Goal: Transaction & Acquisition: Purchase product/service

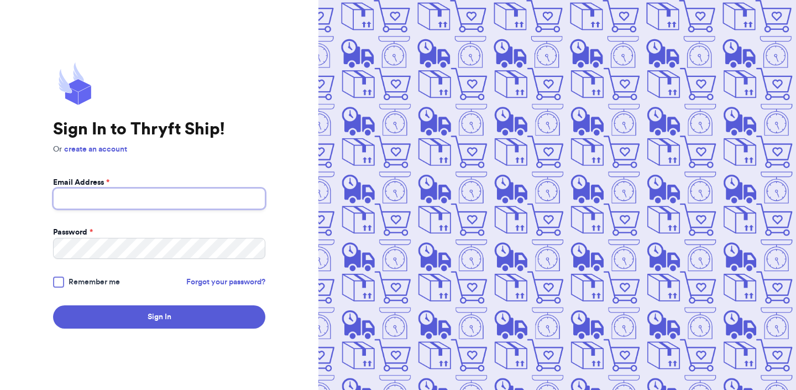
click at [139, 202] on input "Email Address *" at bounding box center [159, 198] width 212 height 21
click at [57, 197] on input "thryftship.com" at bounding box center [159, 198] width 212 height 21
type input "valeria+8@thryftship.com"
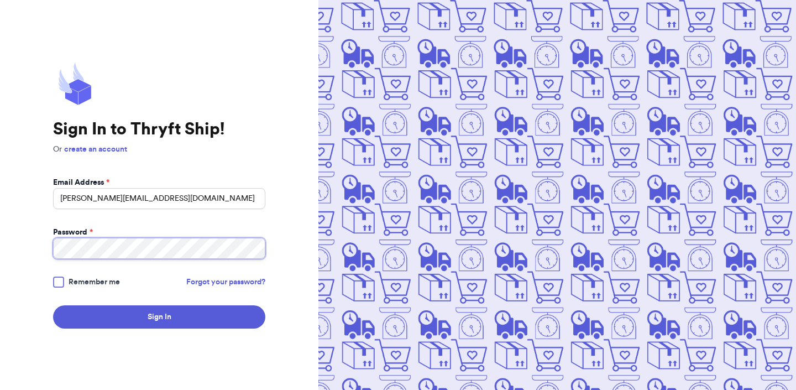
click at [53, 305] on button "Sign In" at bounding box center [159, 316] width 212 height 23
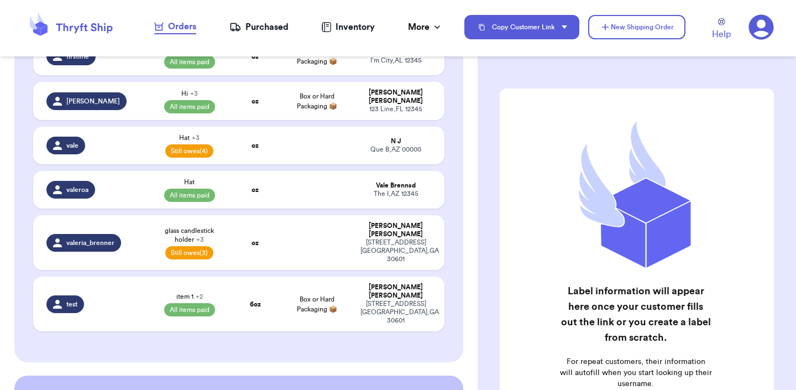
scroll to position [361, 0]
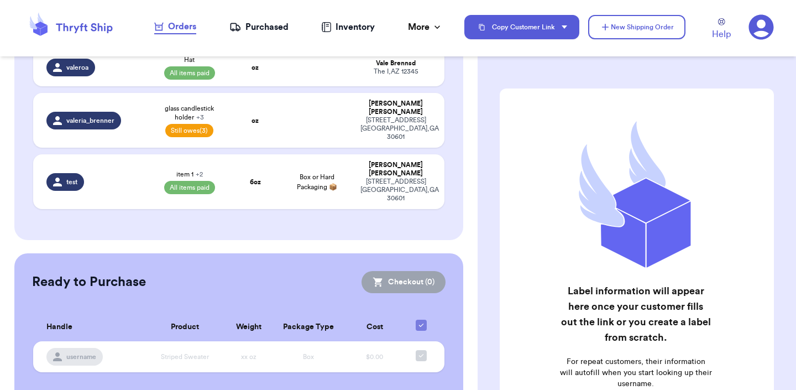
click at [276, 30] on div "Purchased" at bounding box center [258, 26] width 59 height 13
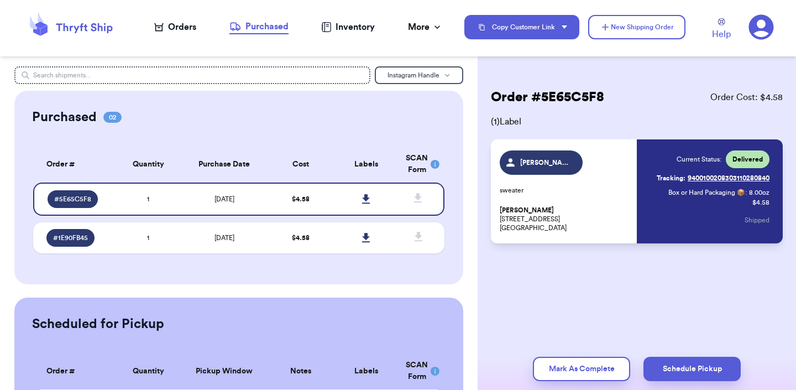
click at [215, 33] on nav "Orders Purchased Inventory More Stats Completed Orders Payments Payouts" at bounding box center [299, 27] width 332 height 36
click at [193, 32] on div "Orders" at bounding box center [175, 26] width 42 height 13
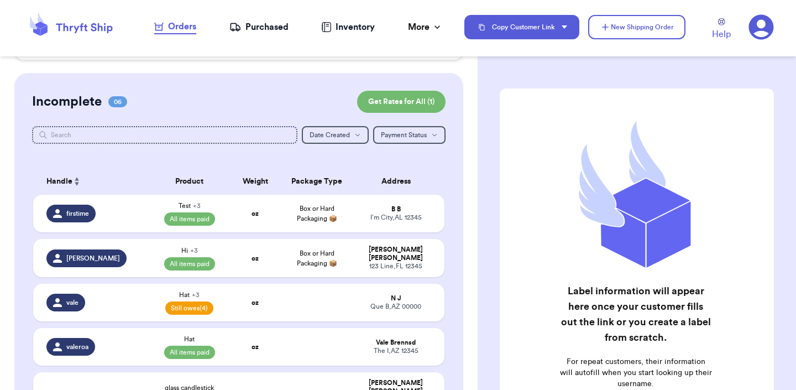
scroll to position [232, 0]
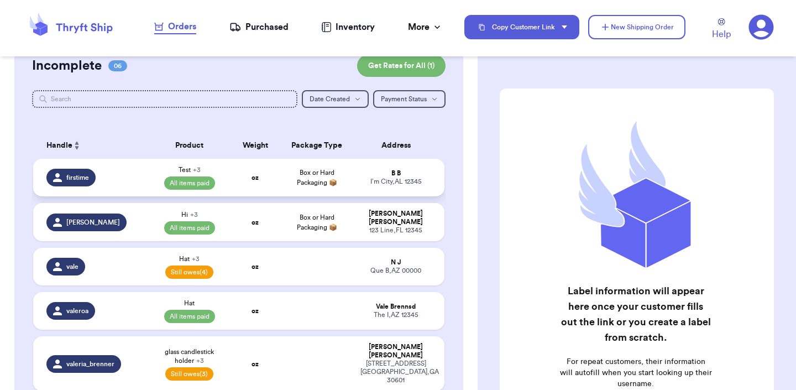
click at [281, 180] on td "Box or Hard Packaging 📦" at bounding box center [317, 178] width 74 height 38
select select "paid"
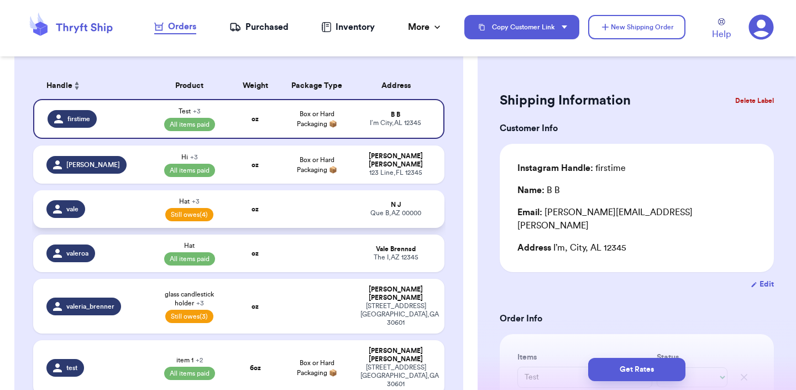
scroll to position [175, 0]
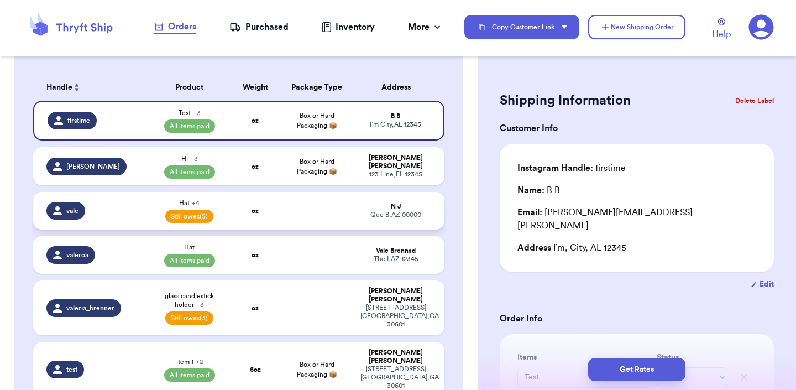
click at [108, 210] on div "vale" at bounding box center [93, 211] width 95 height 18
type input "Hat"
select select "unpaid"
type input "Yay"
select select "unpaid"
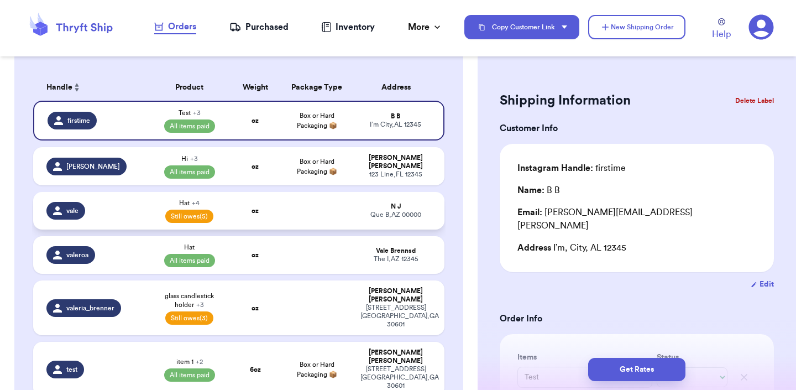
type input "Update"
select select "unpaid"
type input "Adding item"
select select "unpaid"
type input "0"
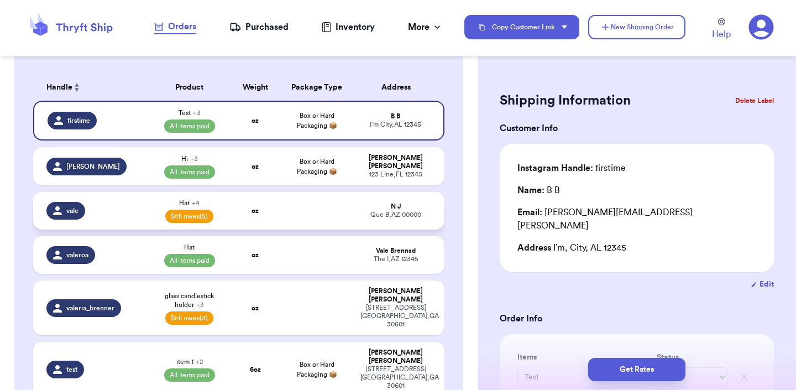
type input "44"
select select "unpaid"
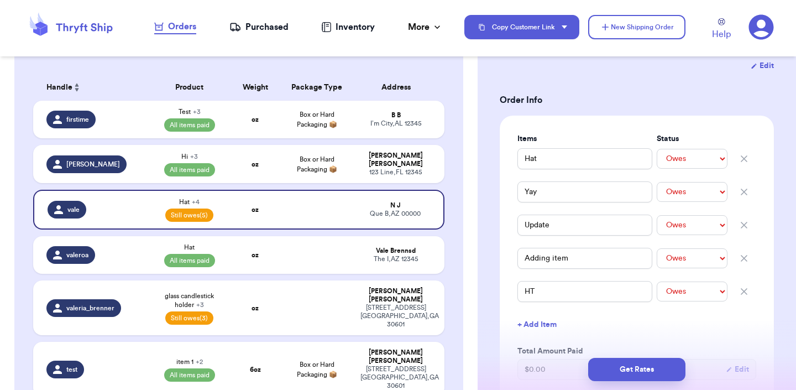
scroll to position [207, 0]
click at [687, 291] on select "-- Paid Owes" at bounding box center [692, 290] width 71 height 20
select select "paid"
click at [657, 280] on select "-- Paid Owes" at bounding box center [692, 290] width 71 height 20
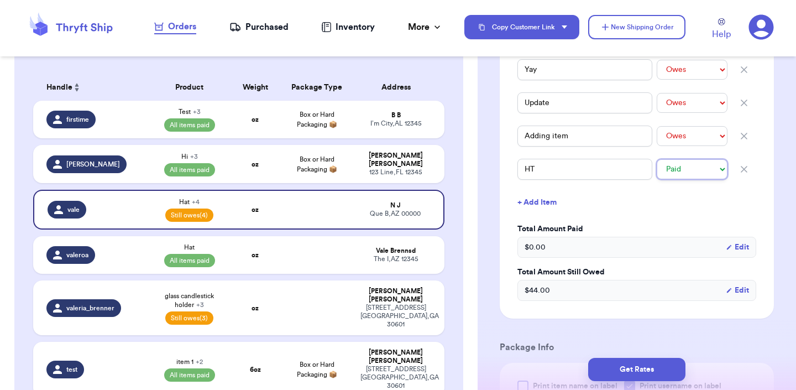
scroll to position [341, 0]
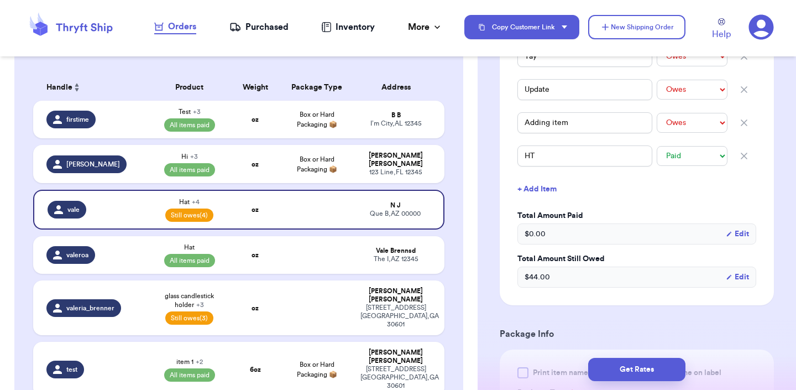
click at [589, 267] on div "$ 44.00 Edit" at bounding box center [637, 277] width 239 height 21
click at [738, 270] on div "$ 44.00 Edit" at bounding box center [637, 277] width 239 height 21
click at [738, 273] on button "Edit" at bounding box center [737, 276] width 23 height 11
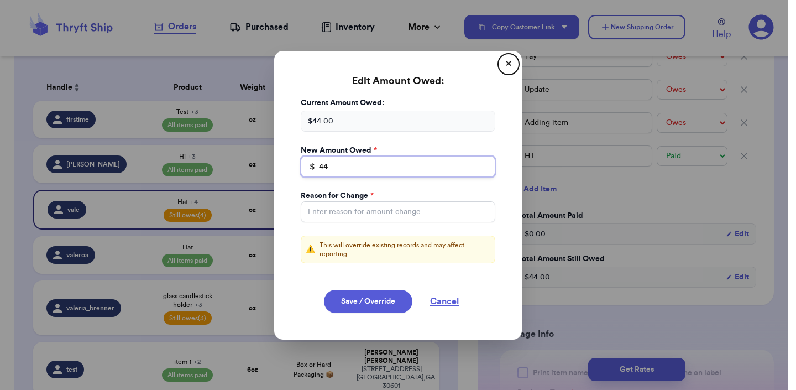
click at [388, 160] on input "44" at bounding box center [398, 166] width 195 height 21
click at [365, 165] on input "44" at bounding box center [398, 166] width 195 height 21
type input "4"
click at [456, 301] on button "Cancel" at bounding box center [444, 301] width 55 height 23
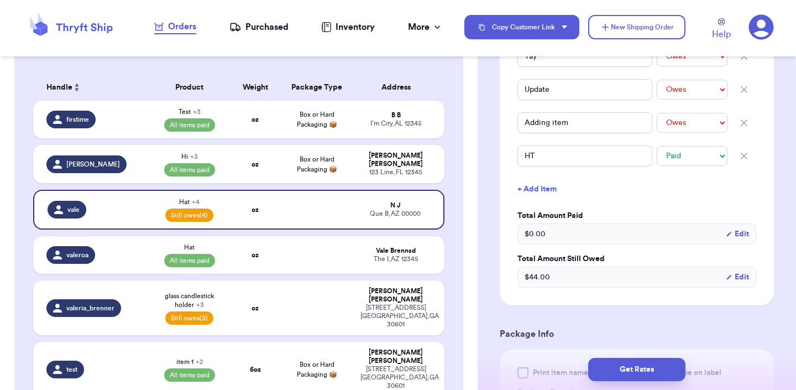
click at [751, 271] on div "$ 44.00 Edit" at bounding box center [637, 277] width 239 height 21
click at [744, 273] on button "Edit" at bounding box center [737, 276] width 23 height 11
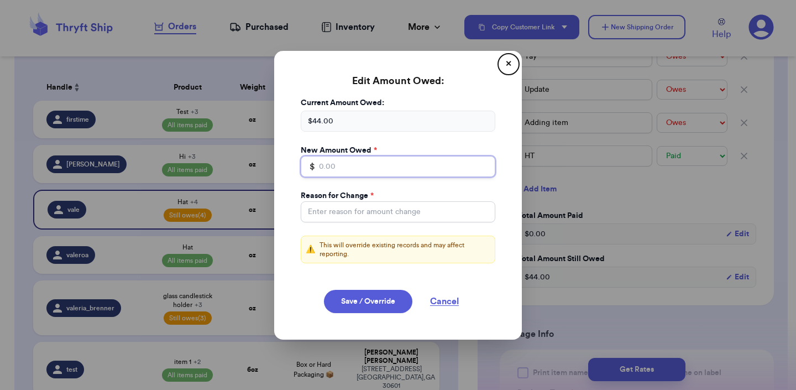
click at [382, 158] on input "Total Amount Paid" at bounding box center [398, 166] width 195 height 21
type input "60"
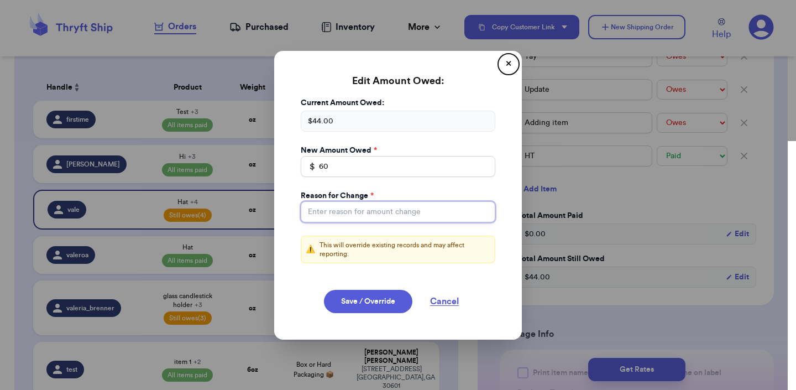
click at [424, 214] on input "Total Amount Paid" at bounding box center [398, 211] width 195 height 21
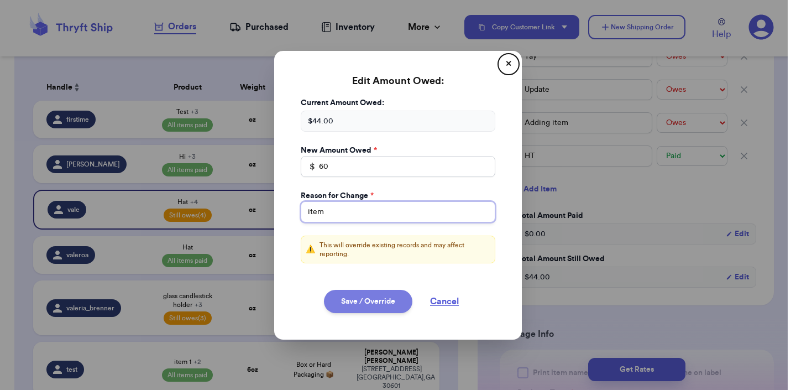
type input "item"
click at [387, 293] on button "Save / Override" at bounding box center [368, 301] width 88 height 23
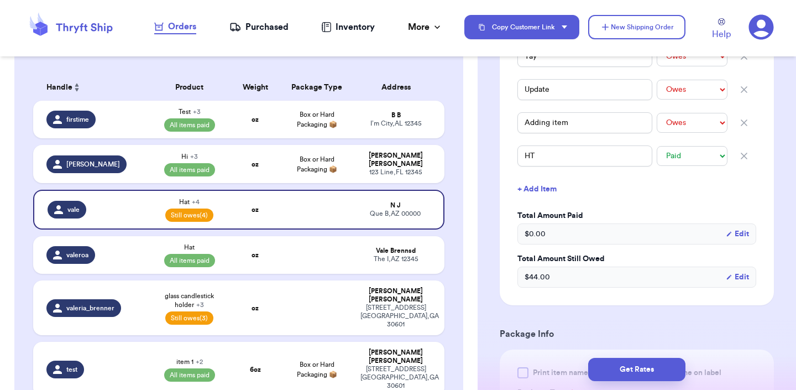
type input "60"
select select "unpaid"
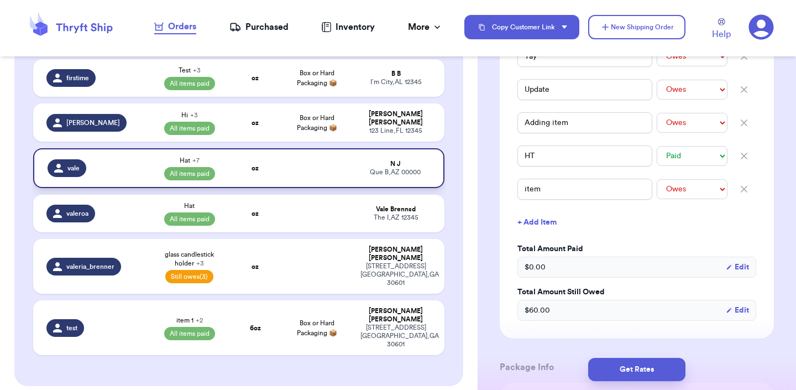
scroll to position [281, 0]
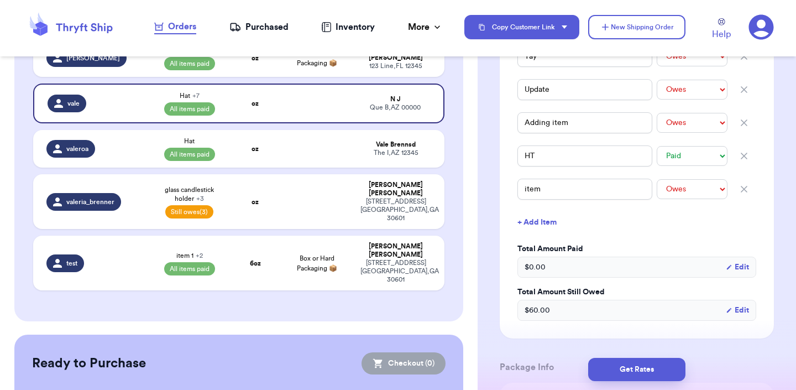
click at [618, 356] on div "Get Rates" at bounding box center [637, 369] width 318 height 41
click at [617, 359] on button "Get Rates" at bounding box center [636, 369] width 97 height 23
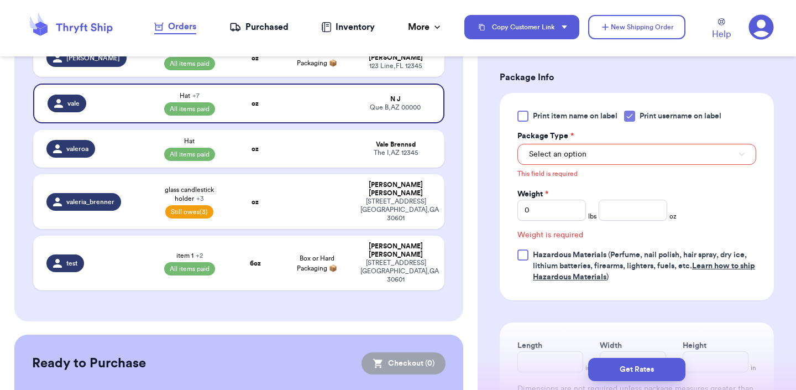
scroll to position [645, 0]
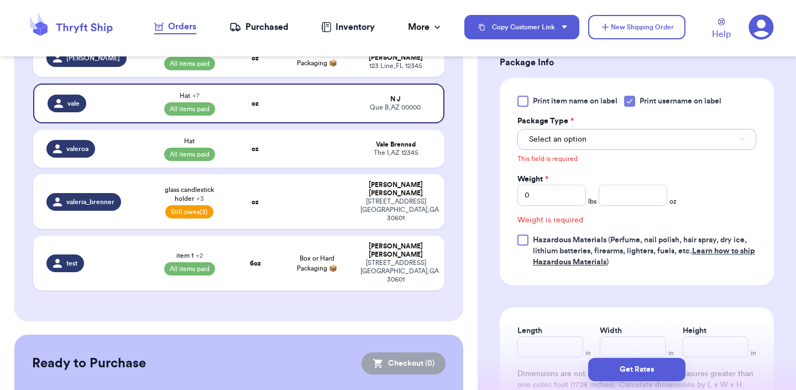
click at [615, 145] on button "Select an option" at bounding box center [637, 139] width 239 height 21
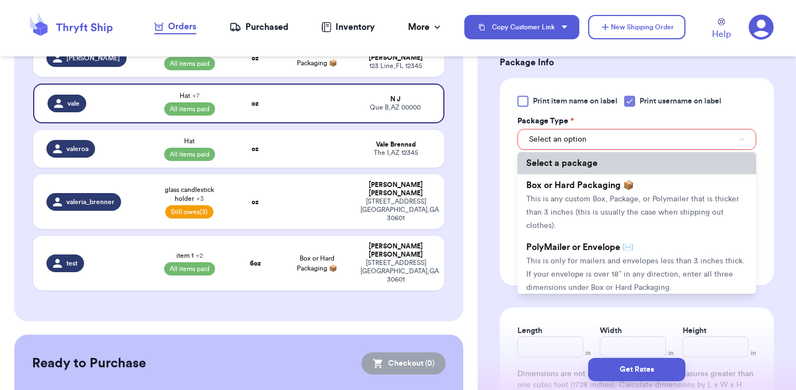
click at [608, 173] on li "Select a package" at bounding box center [637, 163] width 239 height 22
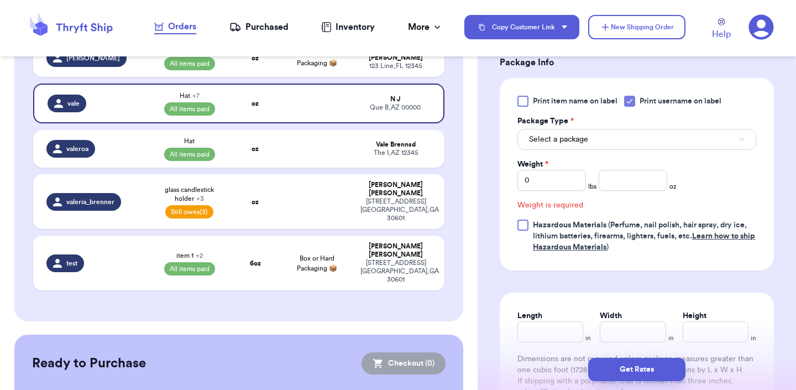
scroll to position [630, 0]
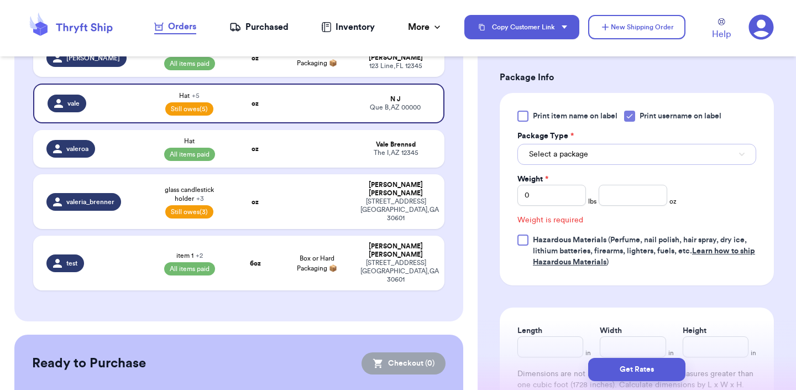
click at [607, 158] on button "Select a package" at bounding box center [637, 154] width 239 height 21
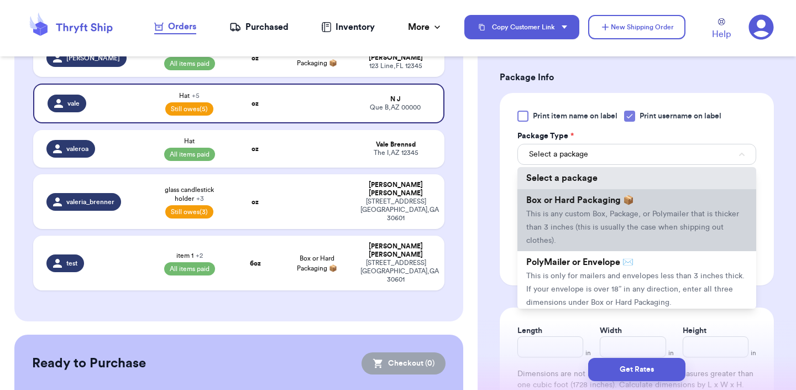
click at [596, 211] on span "This is any custom Box, Package, or Polymailer that is thicker than 3 inches (t…" at bounding box center [632, 227] width 213 height 34
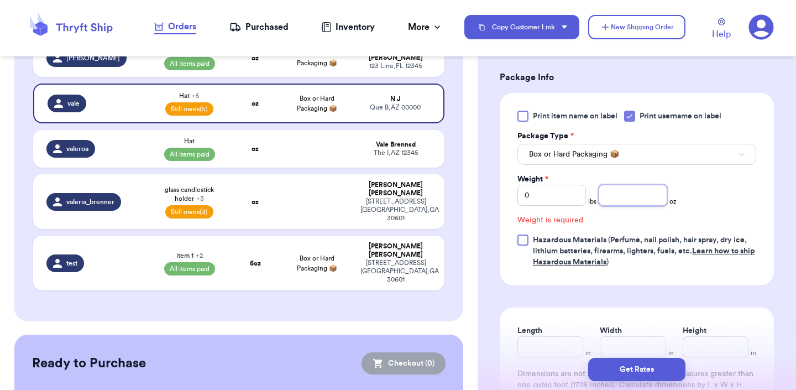
click at [639, 205] on input "number" at bounding box center [633, 195] width 69 height 21
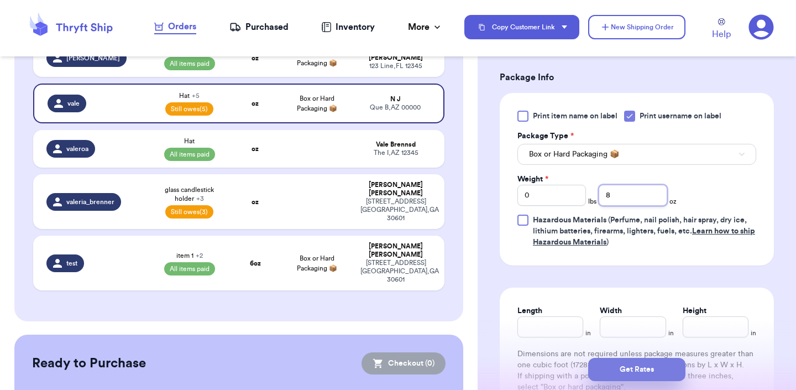
type input "8"
click at [623, 374] on button "Get Rates" at bounding box center [636, 369] width 97 height 23
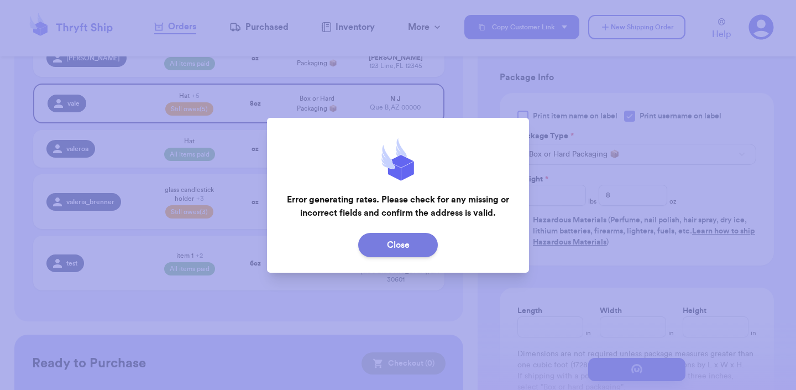
click at [424, 234] on button "Close" at bounding box center [398, 245] width 80 height 24
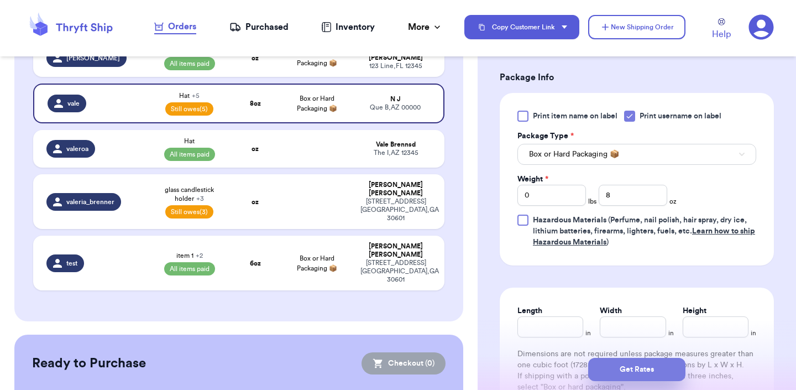
click at [619, 365] on button "Get Rates" at bounding box center [636, 369] width 97 height 23
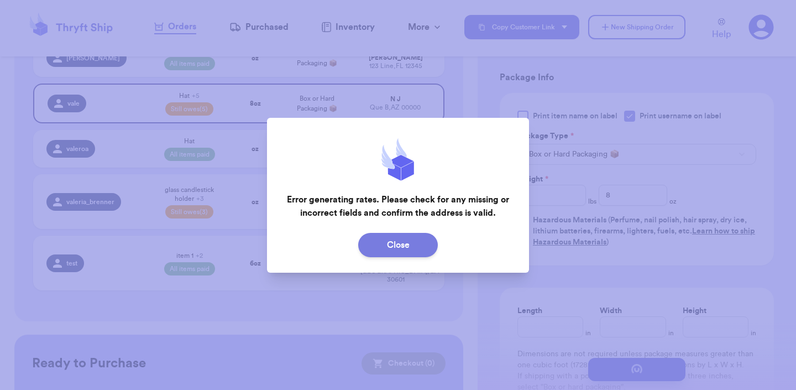
click at [375, 247] on button "Close" at bounding box center [398, 245] width 80 height 24
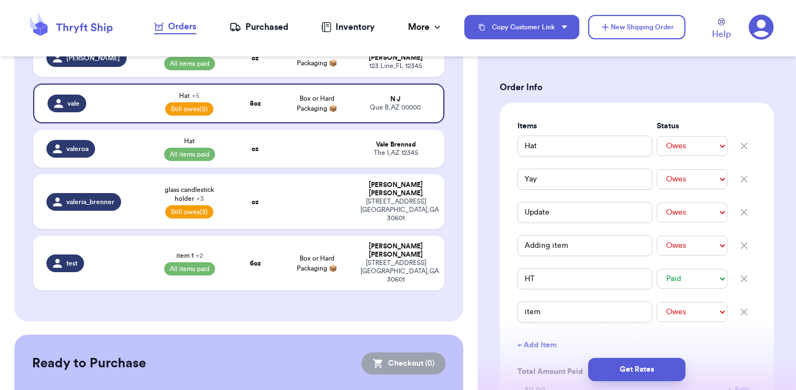
scroll to position [0, 0]
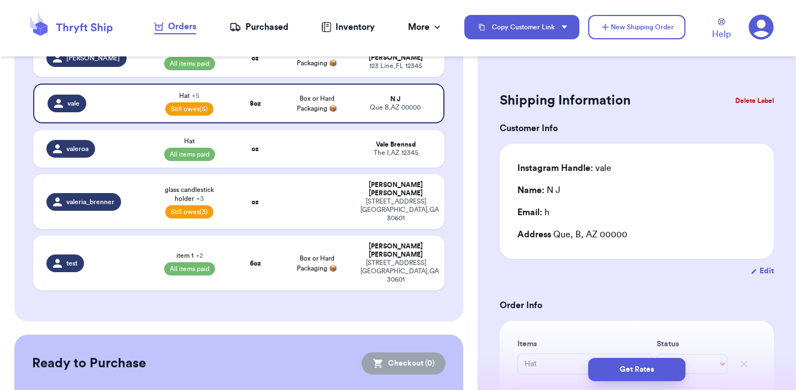
click at [758, 274] on icon "button" at bounding box center [754, 271] width 7 height 7
select select "AZ"
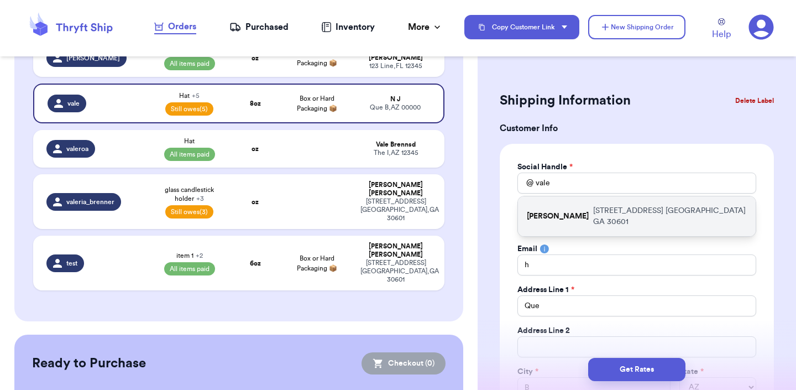
click at [608, 205] on div "valeria 269 hull street athens GA 30601" at bounding box center [637, 216] width 238 height 40
type input "[PERSON_NAME]"
type input "valeria.brenner@yahoo.com"
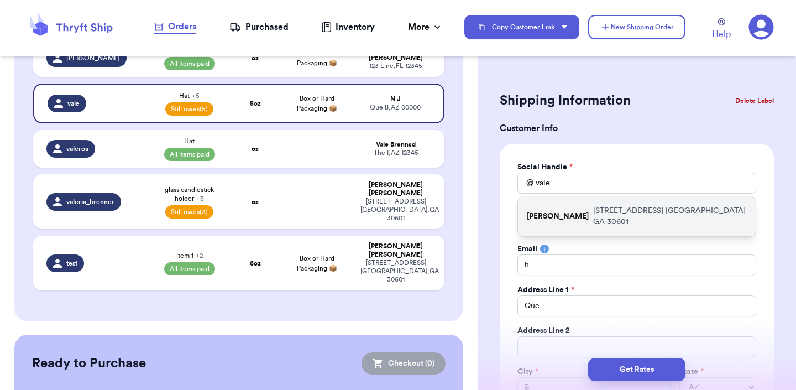
type input "[STREET_ADDRESS]"
type input "apt 211"
type input "[GEOGRAPHIC_DATA]"
select select "GA"
type input "30601"
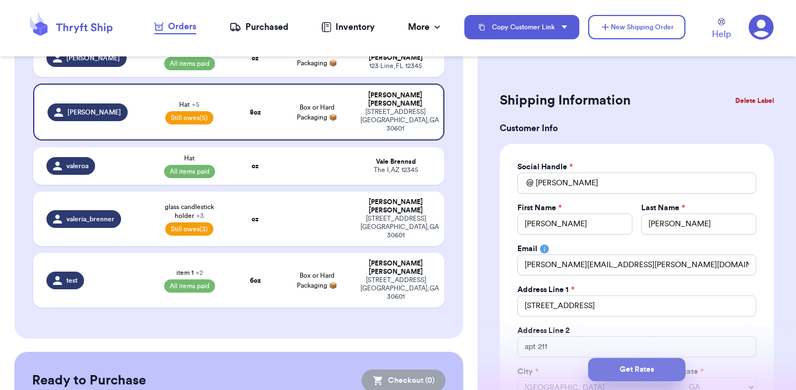
click at [622, 358] on button "Get Rates" at bounding box center [636, 369] width 97 height 23
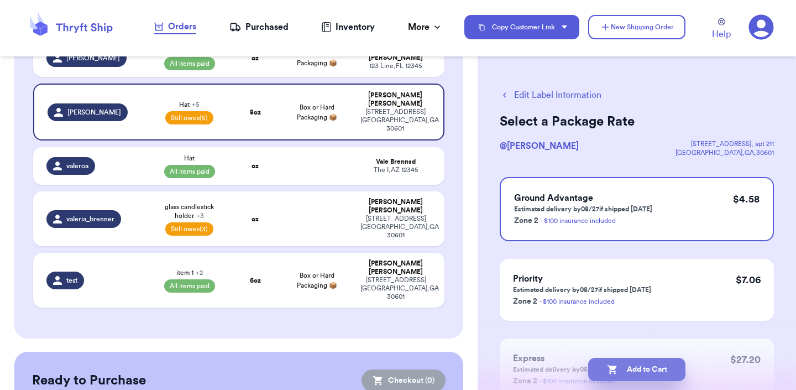
click at [622, 359] on button "Add to Cart" at bounding box center [636, 369] width 97 height 23
checkbox input "true"
select select "paid"
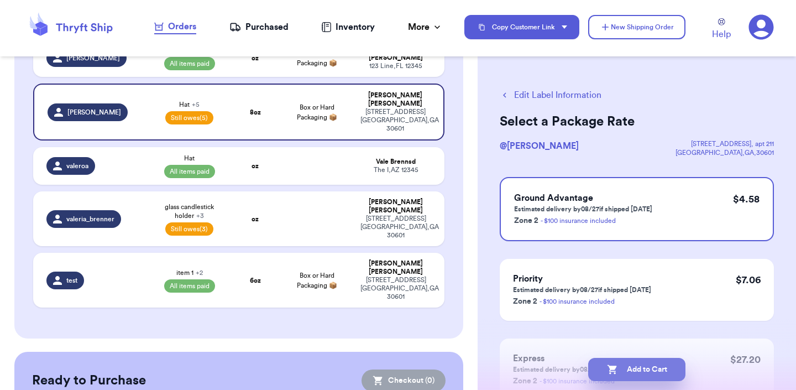
select select "paid"
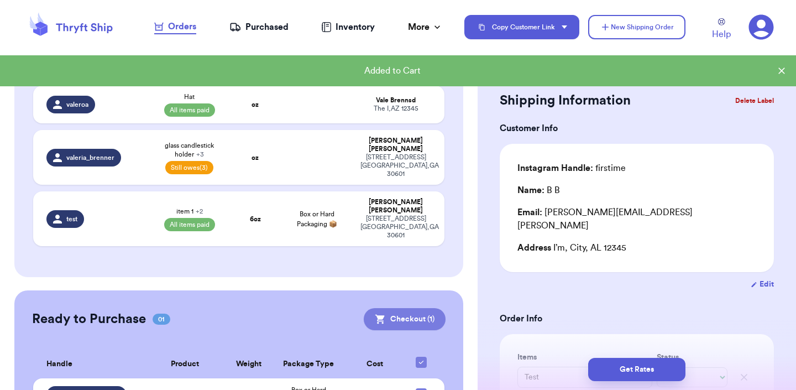
click at [410, 308] on button "Checkout ( 1 )" at bounding box center [405, 319] width 82 height 22
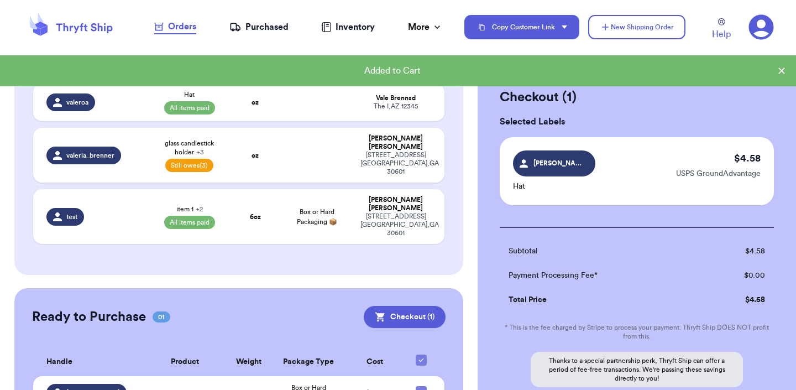
scroll to position [116, 0]
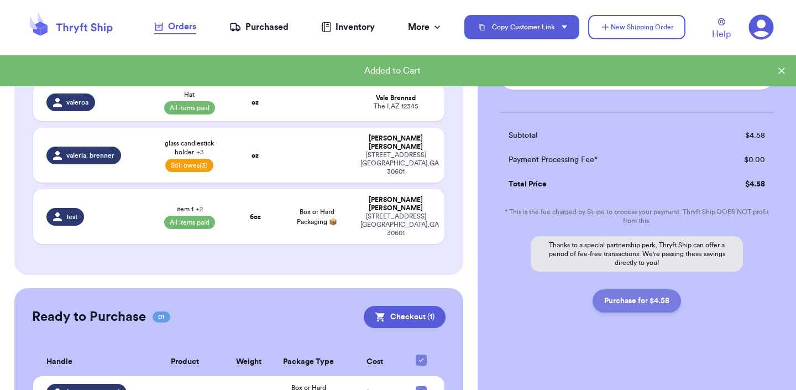
click at [657, 295] on button "Purchase for $4.58" at bounding box center [637, 300] width 88 height 23
checkbox input "false"
checkbox input "true"
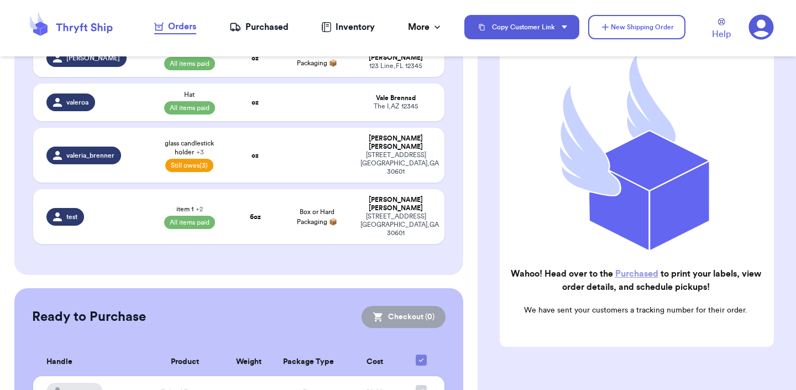
click at [600, 288] on h2 "Wahoo! Head over to the Purchased to print your labels, view order details, and…" at bounding box center [636, 280] width 254 height 27
click at [612, 284] on h2 "Wahoo! Head over to the Purchased to print your labels, view order details, and…" at bounding box center [636, 280] width 254 height 27
click at [616, 277] on link "Purchased" at bounding box center [636, 273] width 43 height 9
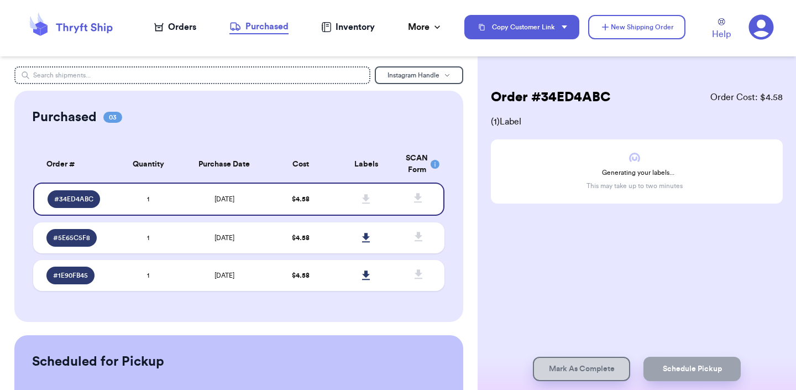
click at [669, 147] on div "Generating your labels... This may take up to two minutes" at bounding box center [637, 171] width 292 height 64
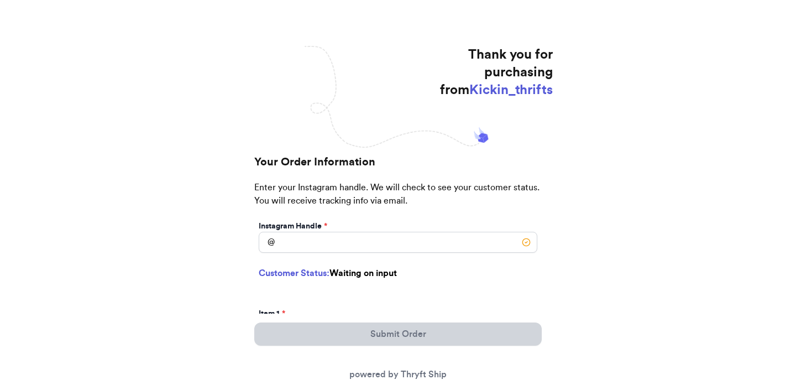
scroll to position [100, 0]
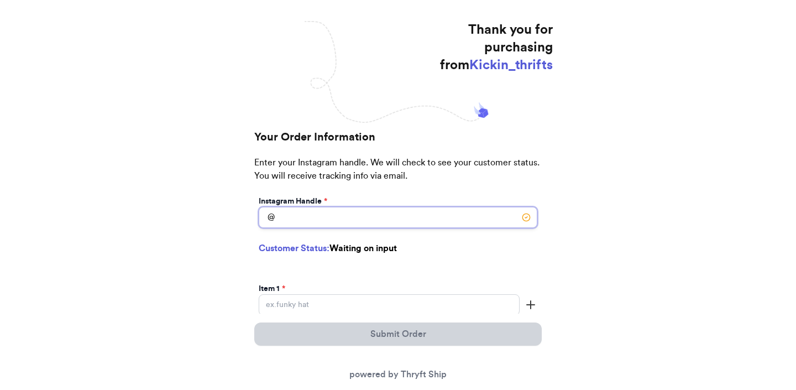
click at [296, 219] on input "Instagram Handle *" at bounding box center [398, 217] width 279 height 21
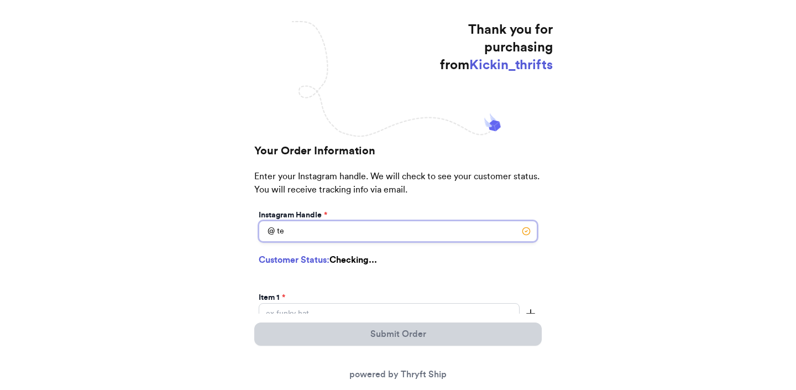
type input "t"
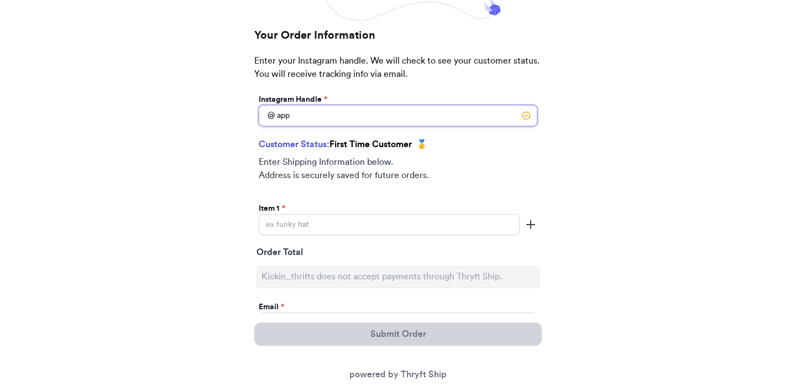
scroll to position [217, 0]
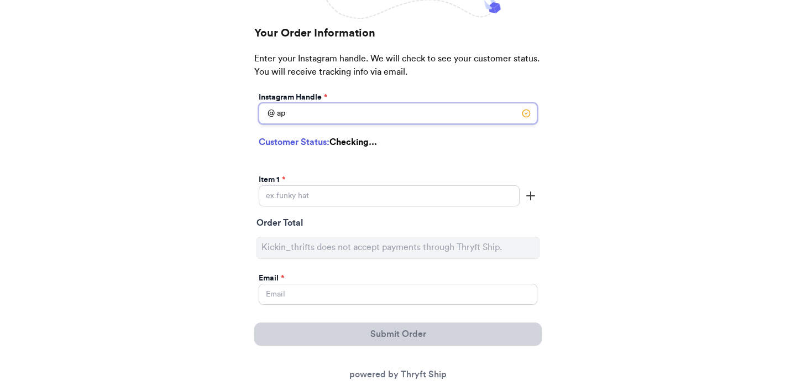
type input "a"
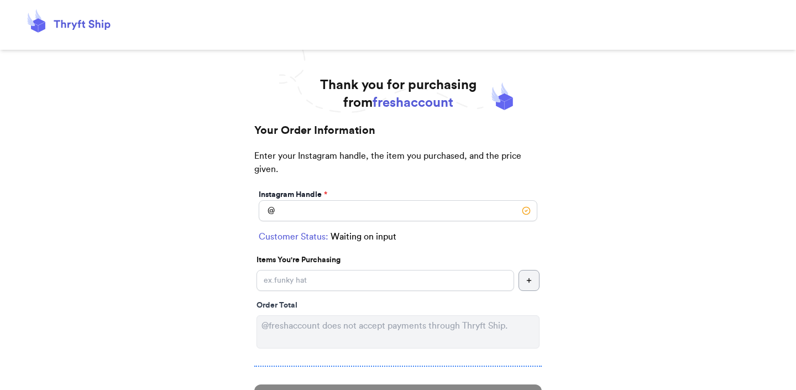
scroll to position [88, 0]
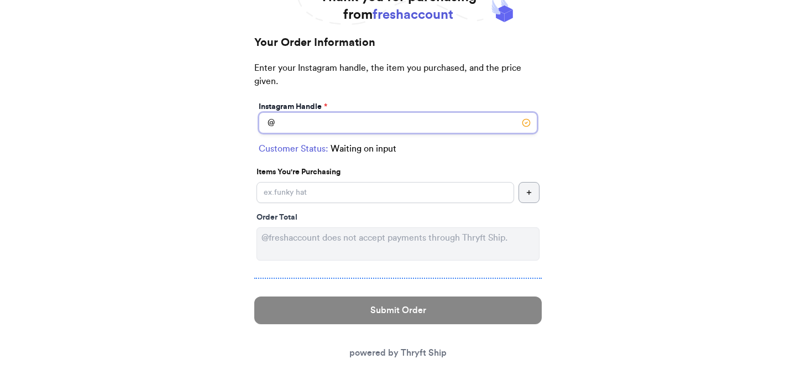
click at [344, 124] on input "Instagram Handle *" at bounding box center [398, 122] width 279 height 21
type input "vale"
select select "GA"
type input "[PERSON_NAME] creek"
type input "30022"
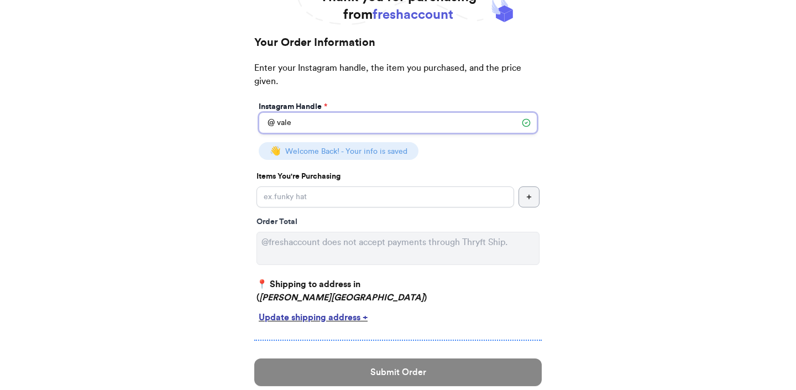
type input "vale"
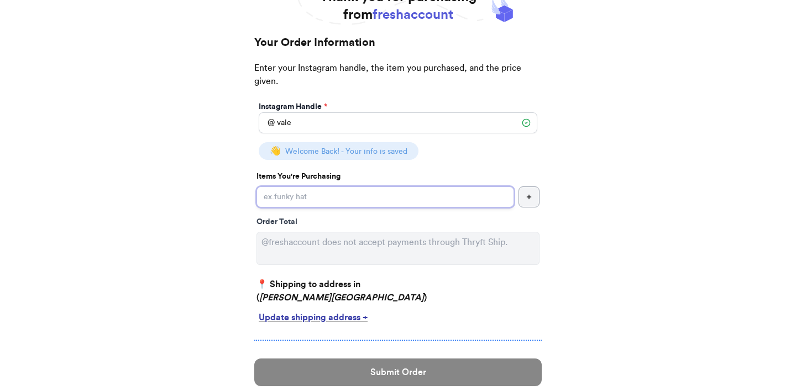
click at [332, 201] on input "Instagram Handle *" at bounding box center [386, 196] width 258 height 21
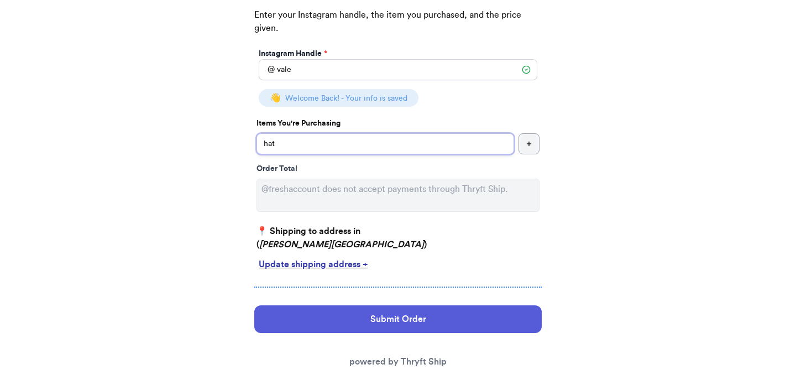
scroll to position [150, 0]
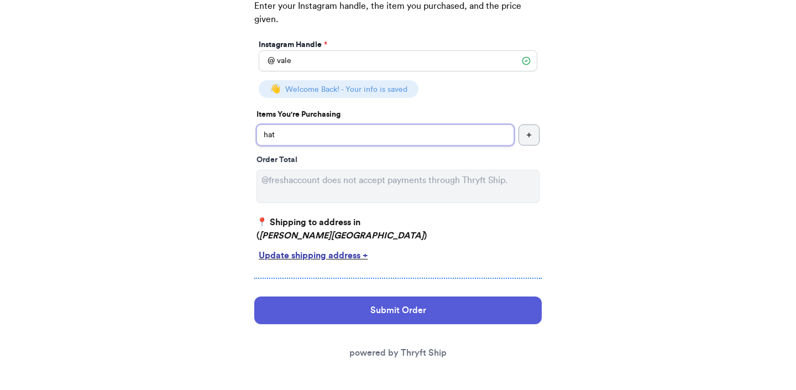
type input "hat"
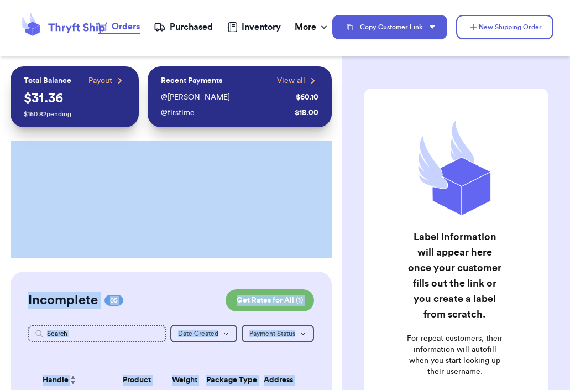
drag, startPoint x: 558, startPoint y: 164, endPoint x: 588, endPoint y: 163, distance: 30.4
click at [570, 163] on html "Orders Purchased Inventory More Stats Completed Orders Payments Payouts Copy Cu…" at bounding box center [285, 195] width 570 height 390
drag, startPoint x: 567, startPoint y: 158, endPoint x: 589, endPoint y: 158, distance: 22.1
click at [570, 158] on html "Orders Purchased Inventory More Stats Completed Orders Payments Payouts Copy Cu…" at bounding box center [285, 195] width 570 height 390
click at [515, 165] on div "Label information will appear here once your customer fills out the link or you…" at bounding box center [456, 248] width 184 height 320
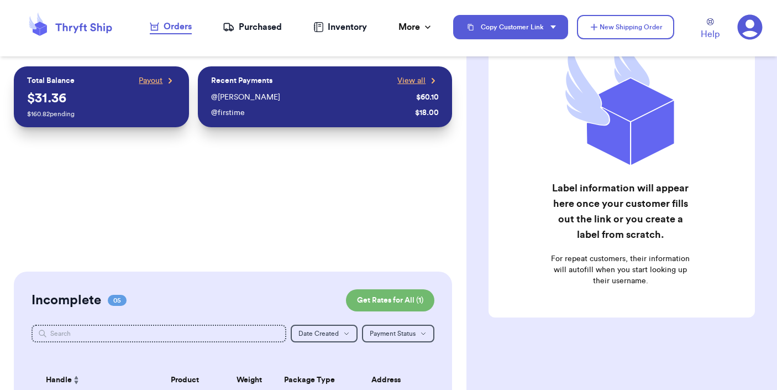
scroll to position [103, 0]
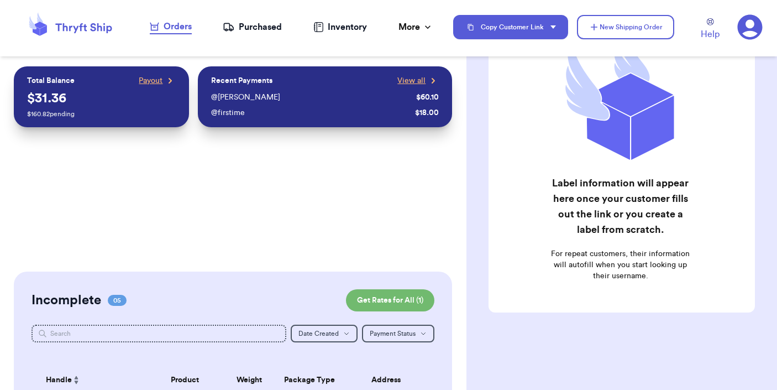
click at [748, 23] on icon at bounding box center [750, 26] width 25 height 25
